Goal: Information Seeking & Learning: Learn about a topic

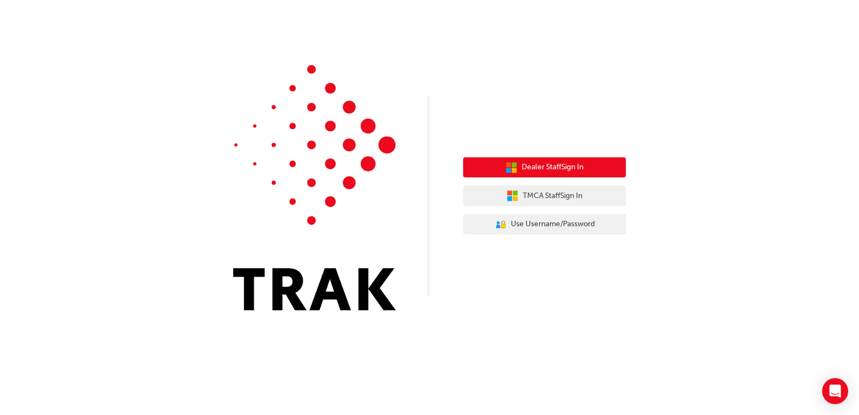
click at [569, 165] on span "Dealer Staff Sign In" at bounding box center [553, 167] width 62 height 12
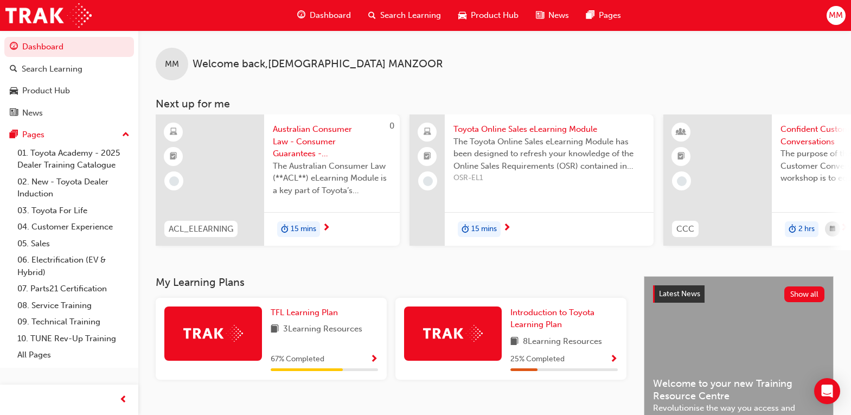
click at [330, 15] on span "Dashboard" at bounding box center [330, 15] width 41 height 12
click at [82, 323] on link "09. Technical Training" at bounding box center [73, 321] width 121 height 17
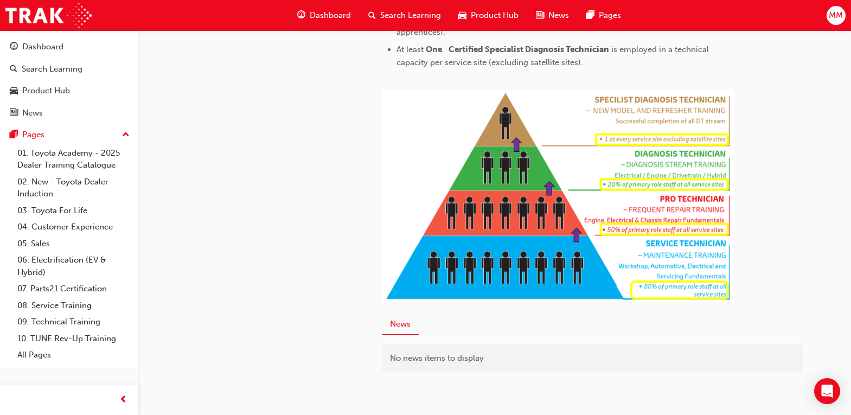
scroll to position [620, 0]
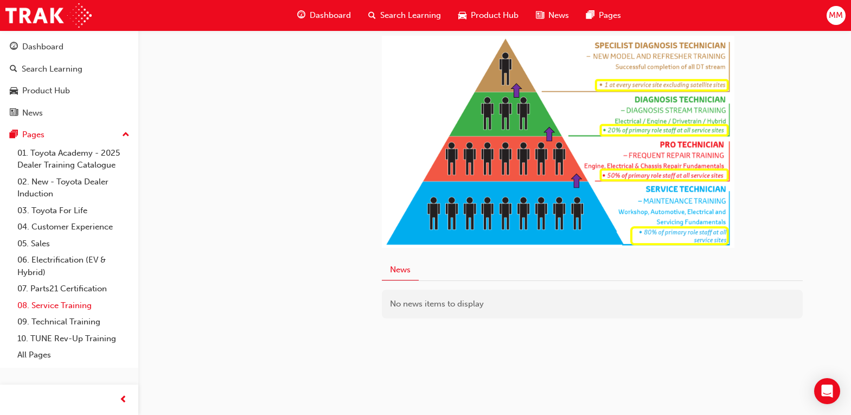
click at [71, 305] on link "08. Service Training" at bounding box center [73, 305] width 121 height 17
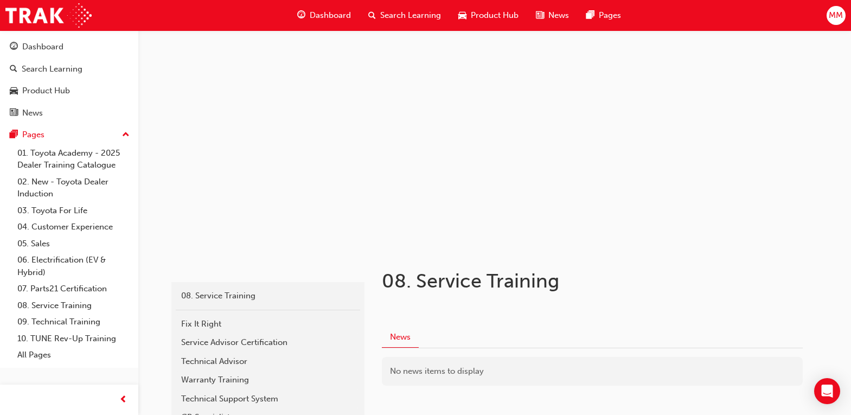
scroll to position [105, 0]
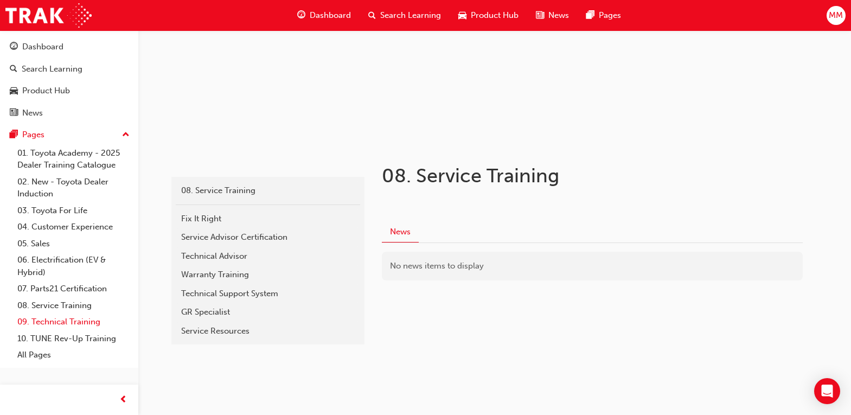
click at [64, 321] on link "09. Technical Training" at bounding box center [73, 321] width 121 height 17
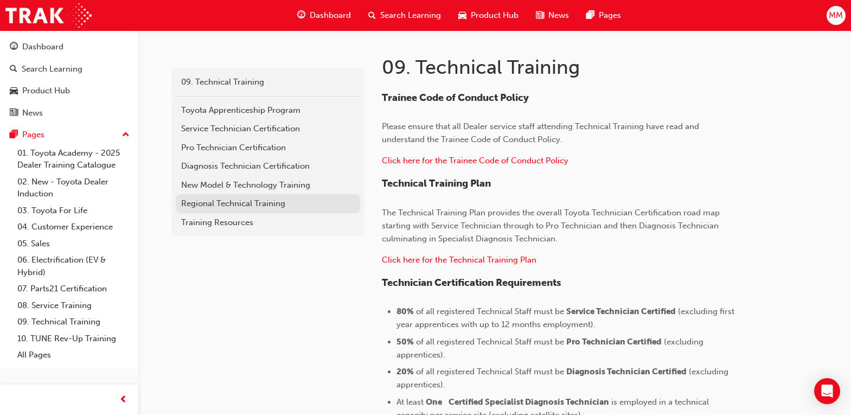
scroll to position [159, 0]
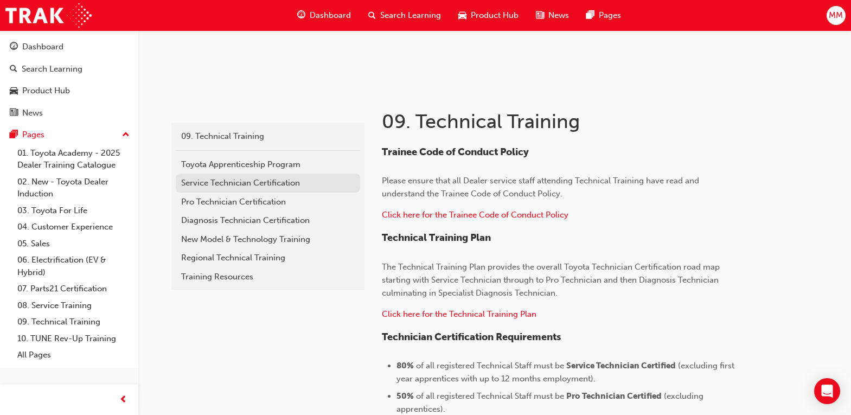
click at [279, 182] on div "Service Technician Certification" at bounding box center [268, 183] width 174 height 12
